Goal: Transaction & Acquisition: Subscribe to service/newsletter

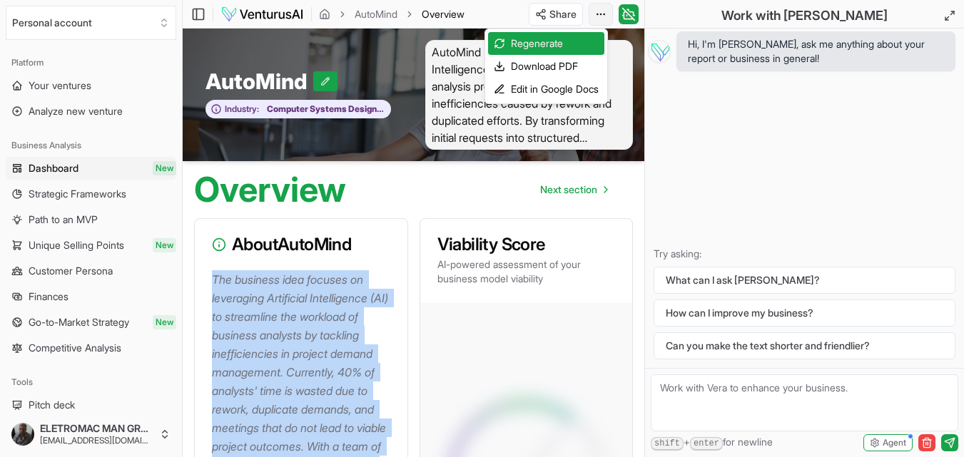
click at [602, 15] on html "We value your privacy We use cookies to enhance your browsing experience, serve…" at bounding box center [482, 228] width 964 height 457
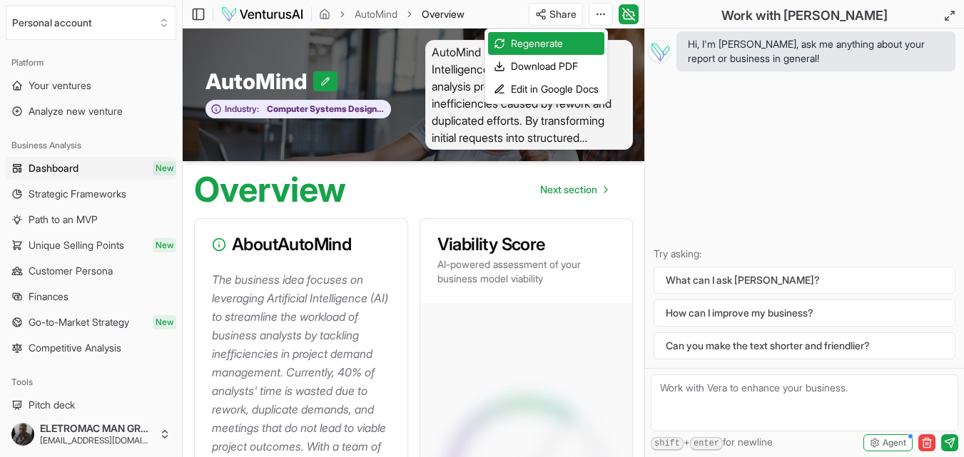
drag, startPoint x: 726, startPoint y: 145, endPoint x: 699, endPoint y: 138, distance: 27.9
click at [727, 145] on html "We value your privacy We use cookies to enhance your browsing experience, serve…" at bounding box center [482, 228] width 964 height 457
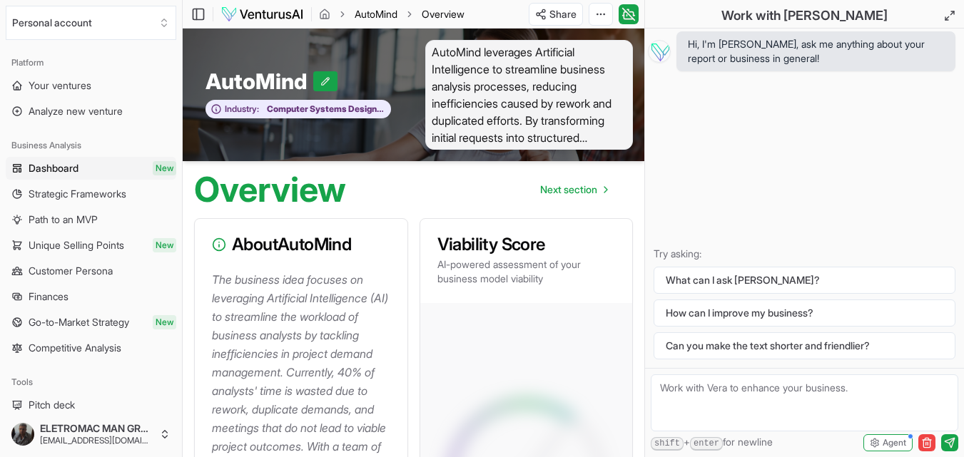
click at [375, 11] on link "AutoMind" at bounding box center [376, 14] width 43 height 14
click at [249, 78] on span "AutoMind" at bounding box center [260, 82] width 108 height 26
click at [263, 16] on img at bounding box center [262, 14] width 83 height 17
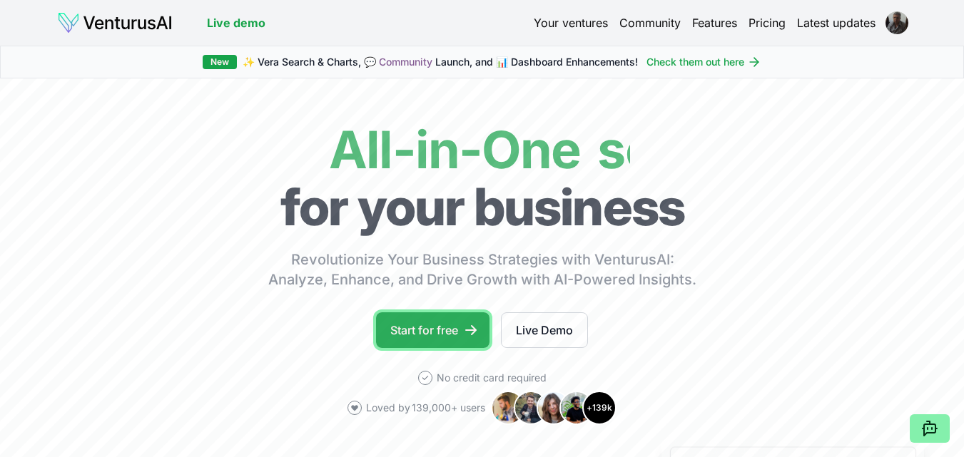
click at [408, 331] on link "Start for free" at bounding box center [432, 331] width 113 height 36
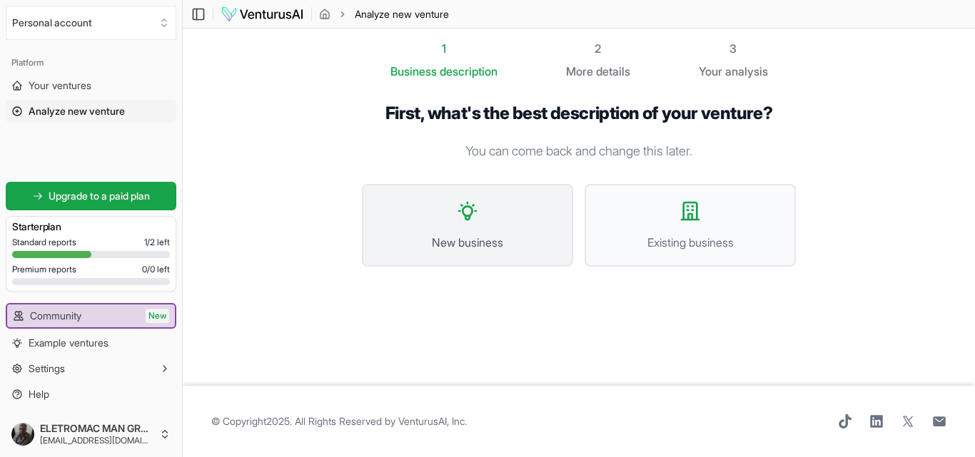
click at [472, 237] on span "New business" at bounding box center [468, 242] width 180 height 17
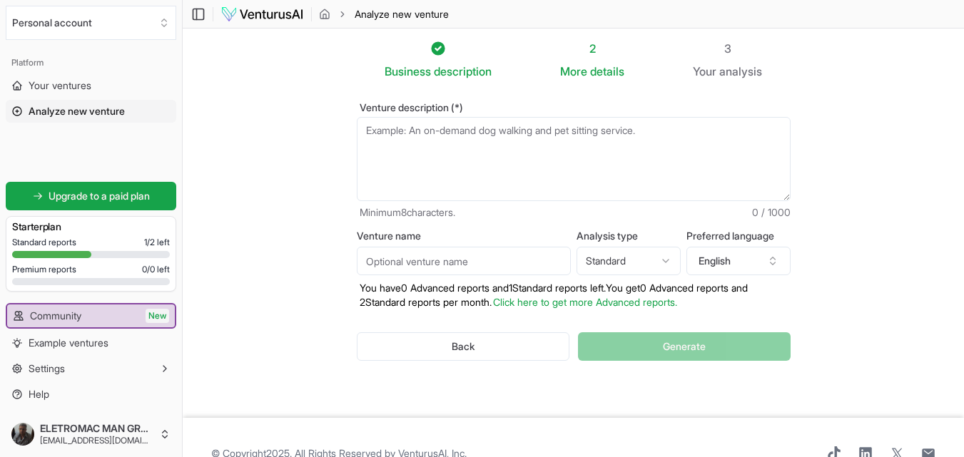
click at [474, 157] on textarea "Venture description (*)" at bounding box center [574, 159] width 434 height 84
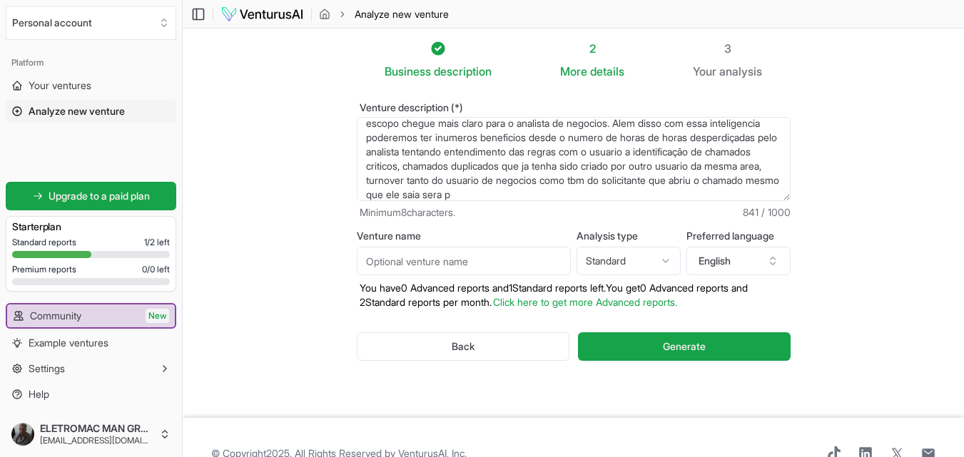
scroll to position [107, 0]
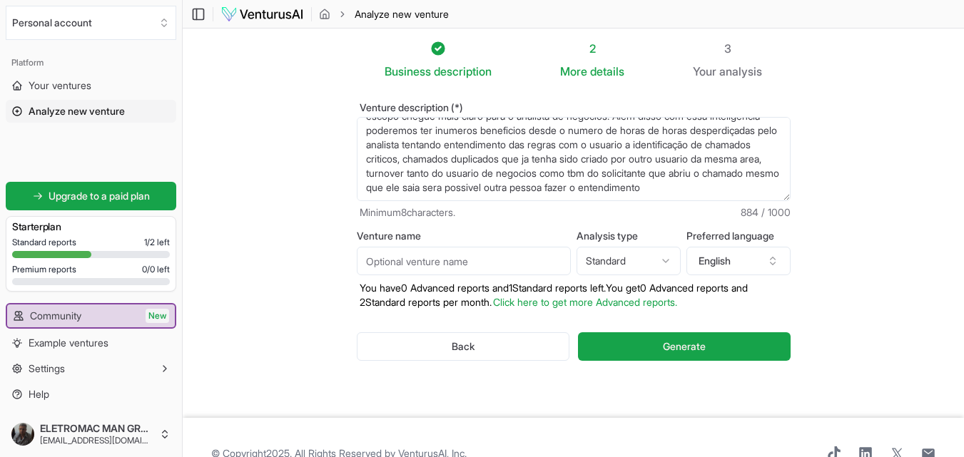
type textarea "Tenho um projeto de utilizar a inteligencia artificial na empresa no momento da…"
click at [663, 260] on html "We value your privacy We use cookies to enhance your browsing experience, serve…" at bounding box center [482, 228] width 964 height 457
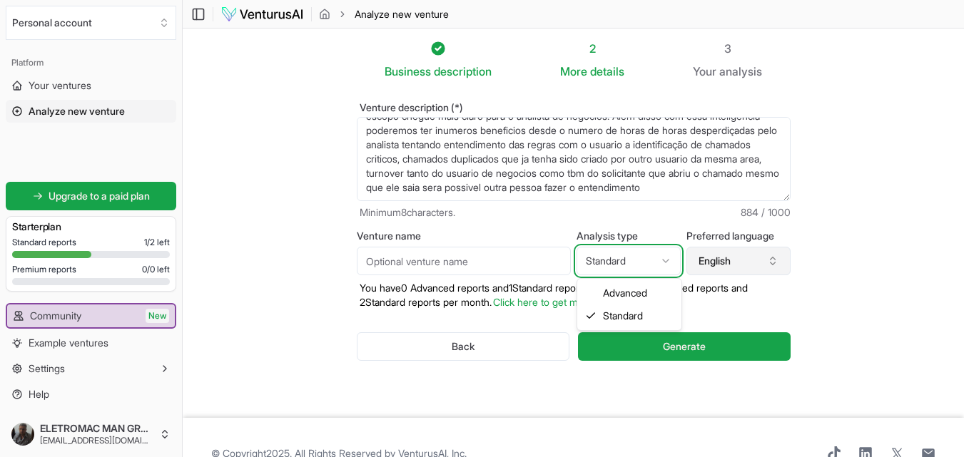
click at [737, 263] on html "We value your privacy We use cookies to enhance your browsing experience, serve…" at bounding box center [482, 228] width 964 height 457
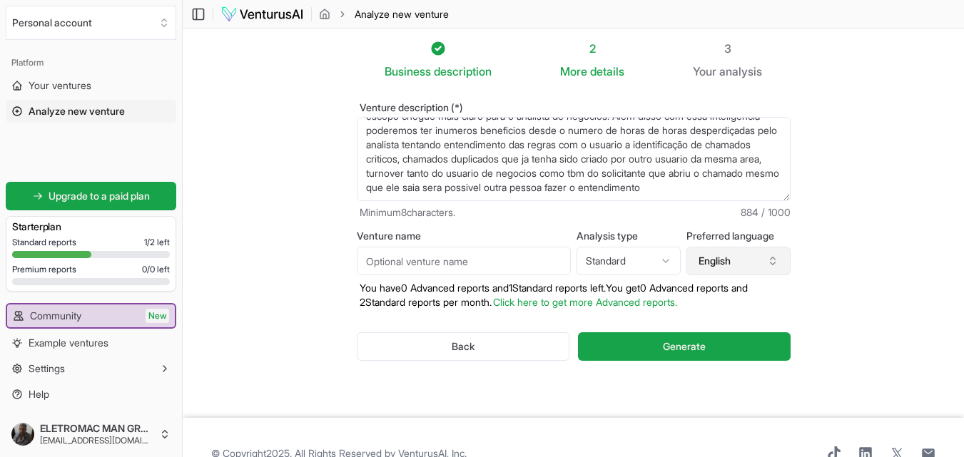
click at [736, 265] on button "English" at bounding box center [739, 261] width 104 height 29
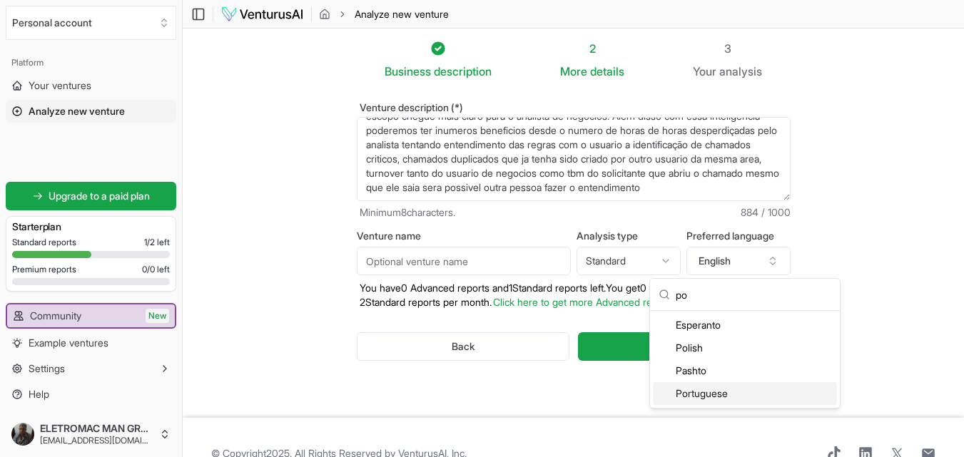
type input "po"
click at [717, 396] on div "Portuguese" at bounding box center [745, 394] width 184 height 23
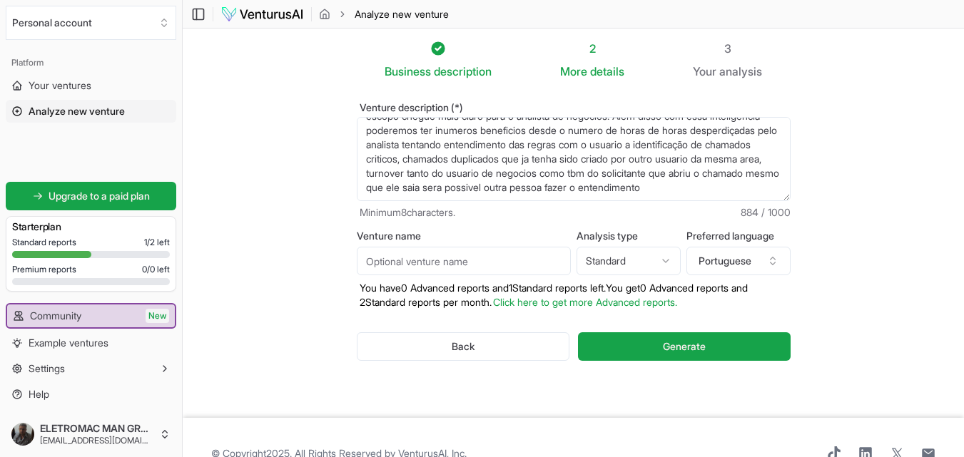
click at [642, 260] on html "We value your privacy We use cookies to enhance your browsing experience, serve…" at bounding box center [482, 228] width 964 height 457
click at [511, 264] on html "We value your privacy We use cookies to enhance your browsing experience, serve…" at bounding box center [482, 228] width 964 height 457
click at [511, 256] on input "Venture name" at bounding box center [464, 261] width 214 height 29
type input "l"
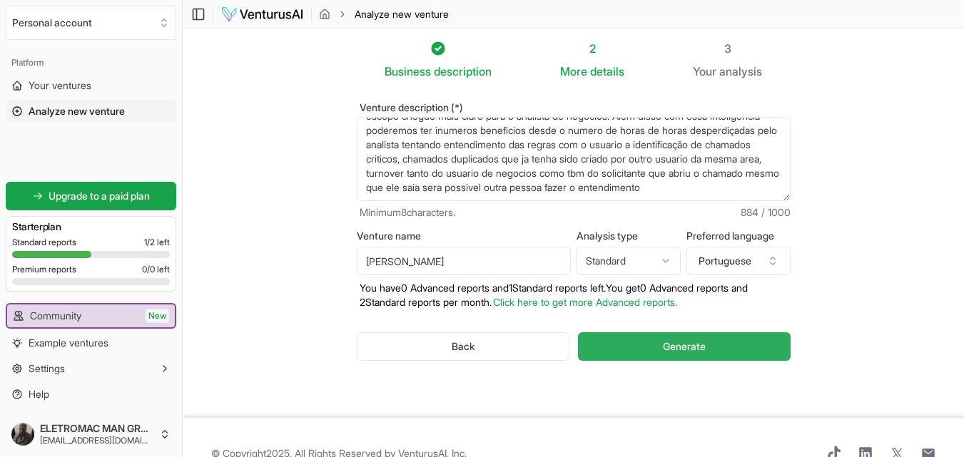
type input "[PERSON_NAME]"
click at [674, 343] on span "Generate" at bounding box center [684, 347] width 43 height 14
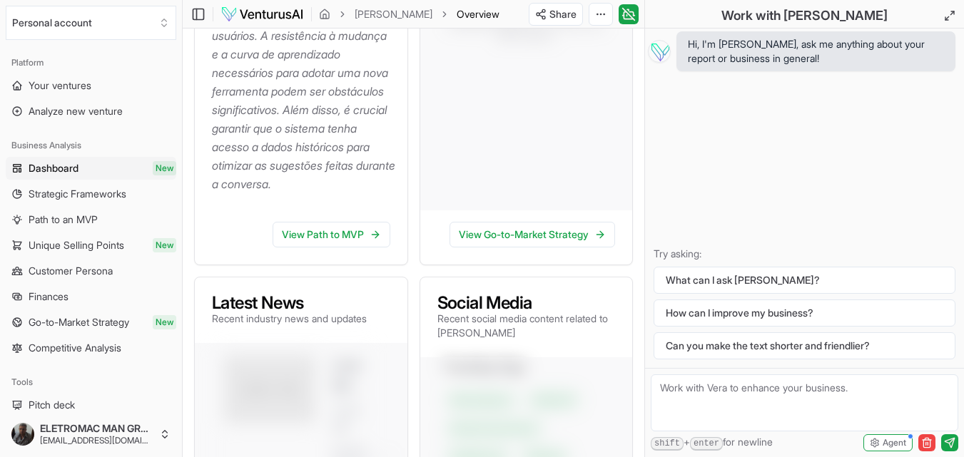
scroll to position [571, 0]
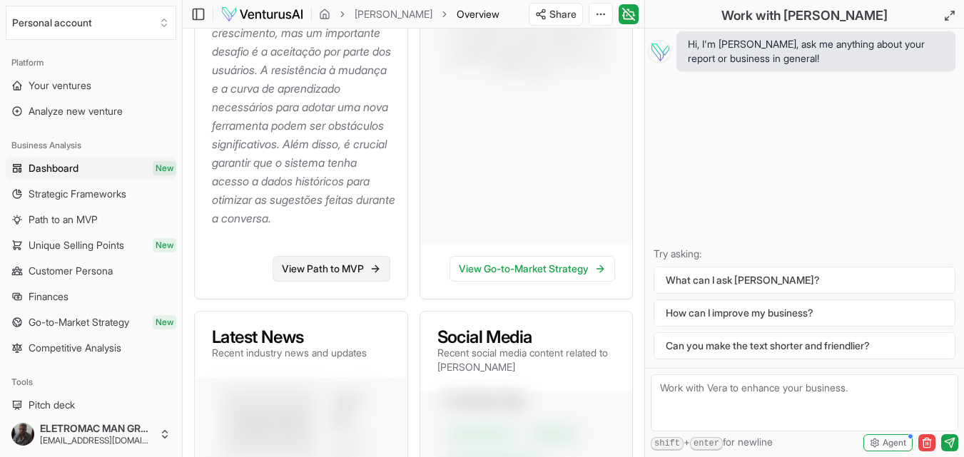
click at [312, 282] on link "View Path to MVP" at bounding box center [332, 269] width 118 height 26
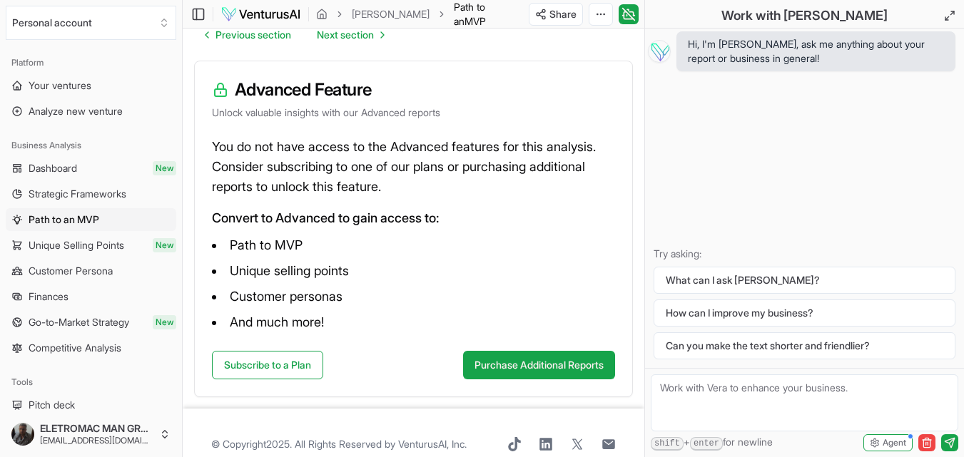
scroll to position [209, 0]
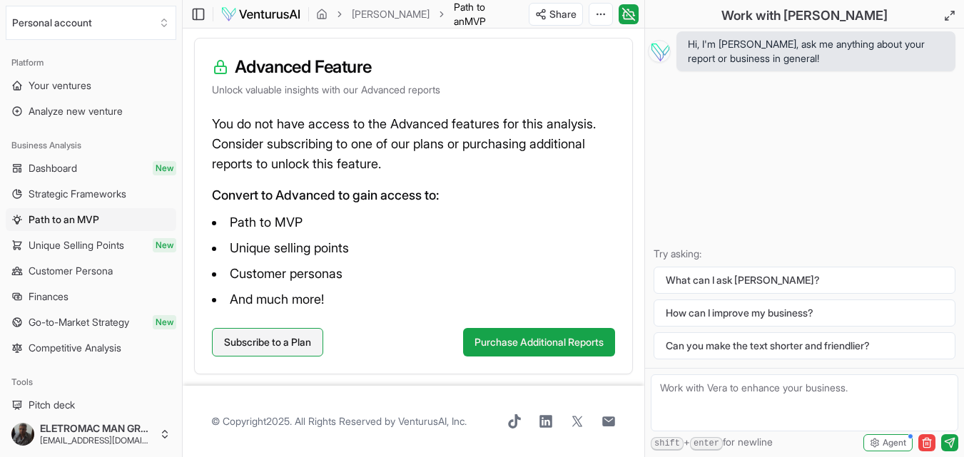
click at [297, 342] on link "Subscribe to a Plan" at bounding box center [267, 342] width 111 height 29
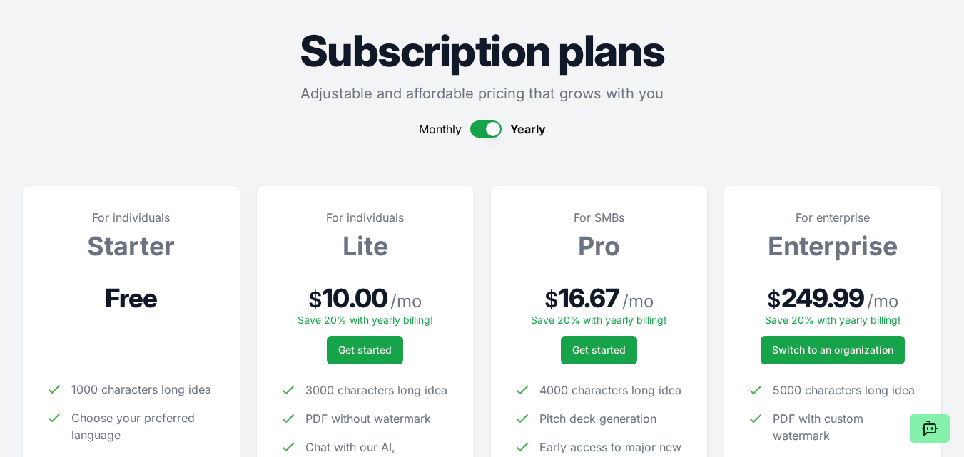
scroll to position [71, 0]
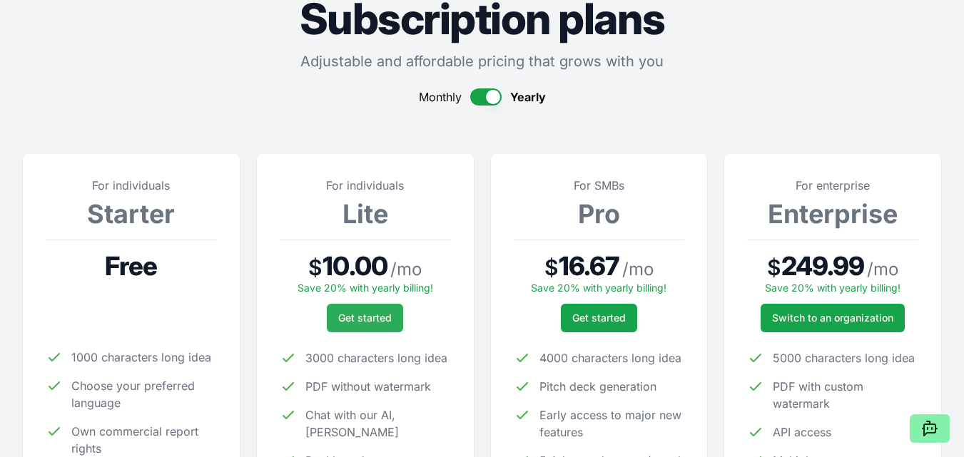
click at [377, 317] on span "Get started" at bounding box center [365, 318] width 54 height 14
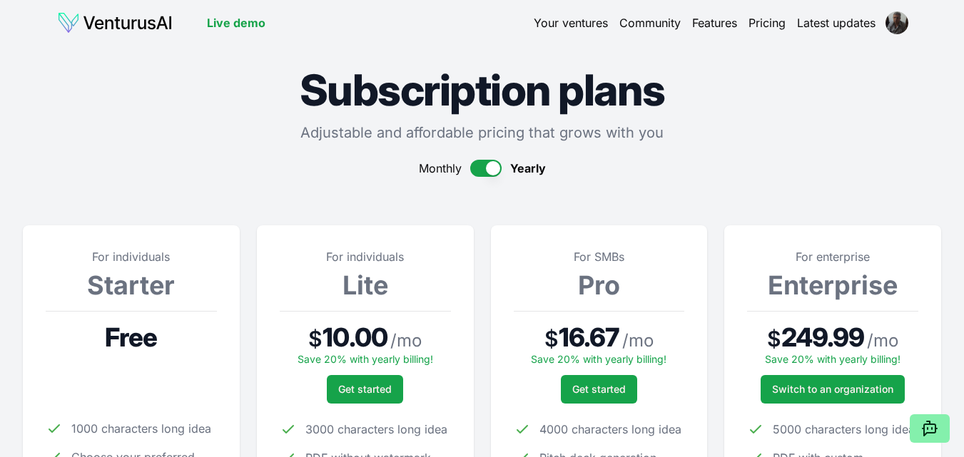
scroll to position [71, 0]
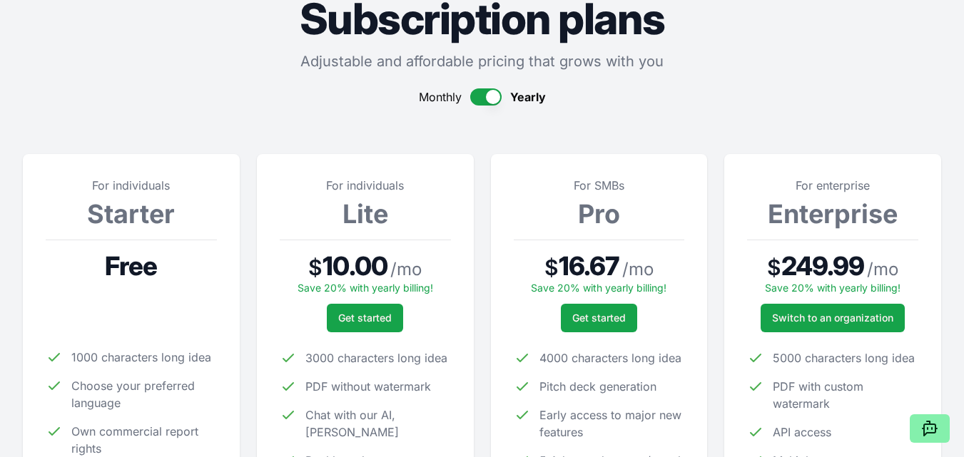
click at [140, 198] on div "For individuals Starter Free 1000 characters long idea Choose your preferred la…" at bounding box center [131, 354] width 171 height 355
click at [130, 222] on h3 "Starter" at bounding box center [131, 214] width 171 height 29
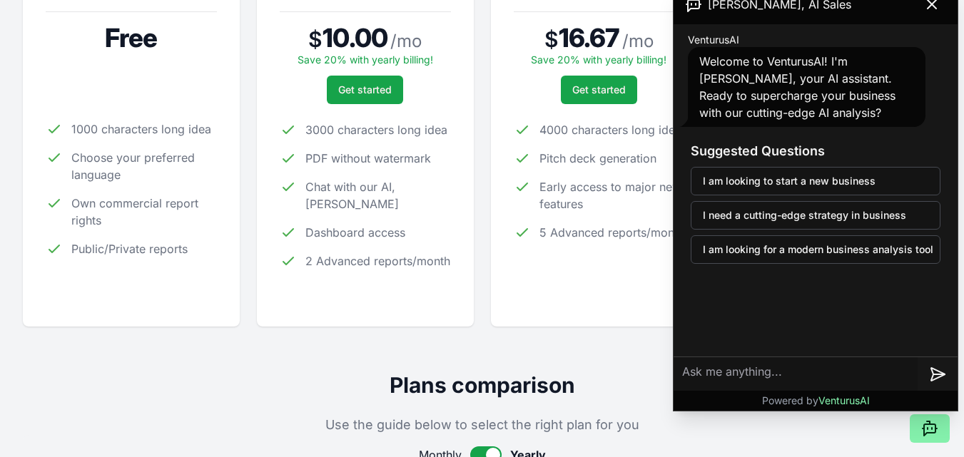
scroll to position [143, 0]
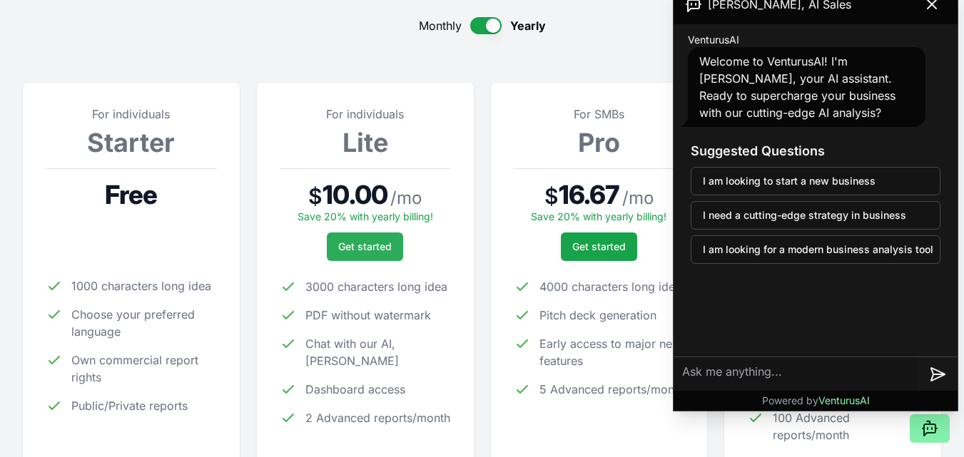
click at [359, 241] on span "Get started" at bounding box center [365, 247] width 54 height 14
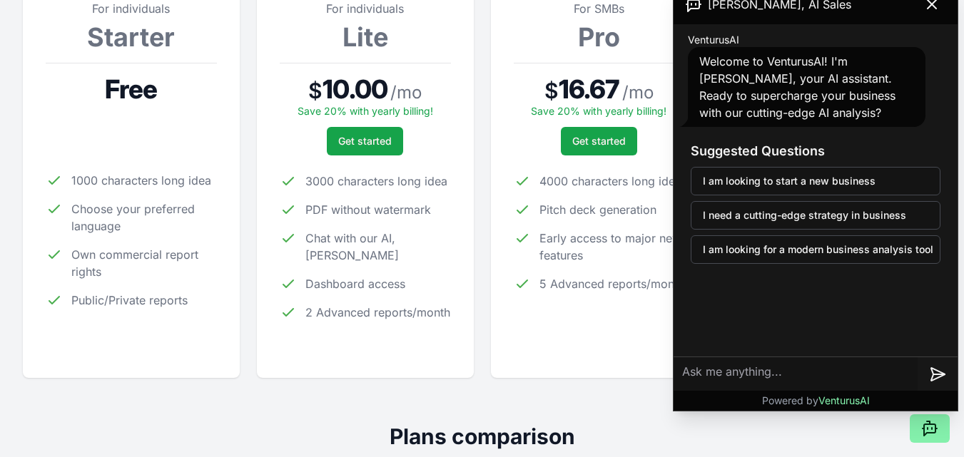
scroll to position [214, 0]
